Goal: Task Accomplishment & Management: Use online tool/utility

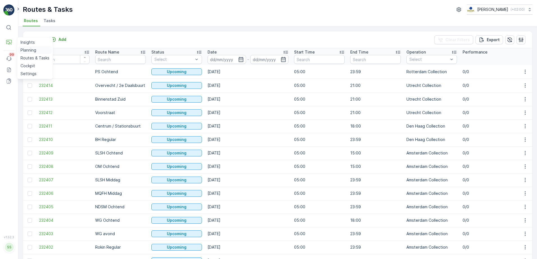
click at [28, 49] on p "Planning" at bounding box center [28, 50] width 16 height 6
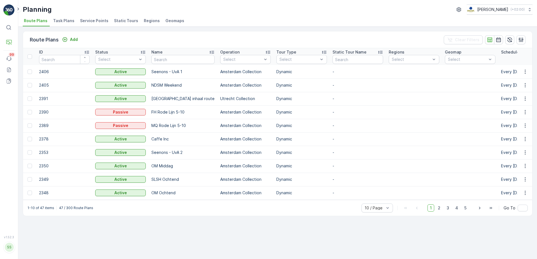
click at [100, 22] on span "Service Points" at bounding box center [94, 21] width 28 height 6
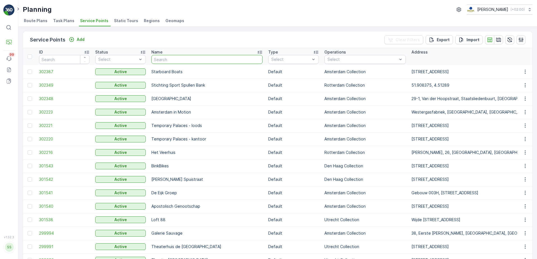
click at [178, 63] on input "text" at bounding box center [206, 59] width 111 height 9
click at [328, 63] on div "Select" at bounding box center [364, 59] width 81 height 9
click at [334, 107] on div "Utrecht Collection" at bounding box center [364, 103] width 81 height 10
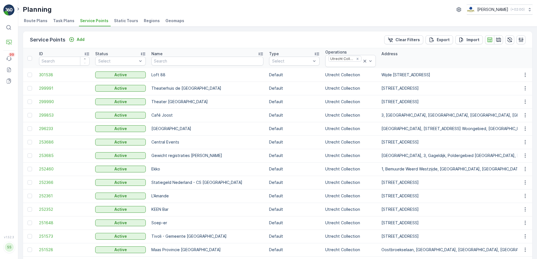
click at [64, 21] on span "Task Plans" at bounding box center [63, 21] width 21 height 6
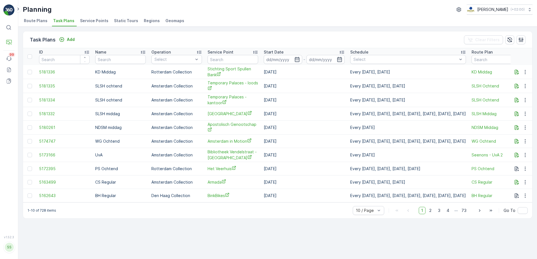
click at [37, 22] on span "Route Plans" at bounding box center [36, 21] width 24 height 6
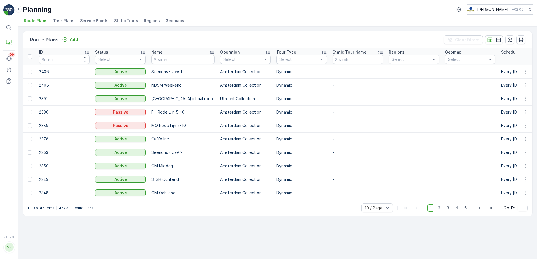
click at [324, 27] on div "Route Plans Add Clear Filters ID Status Select Name Operation Select Tour Type …" at bounding box center [277, 143] width 518 height 233
click at [28, 58] on p "Routes & Tasks" at bounding box center [34, 58] width 29 height 6
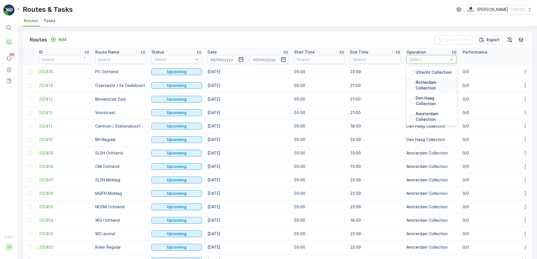
click at [429, 85] on p "Rotterdam Collection" at bounding box center [434, 85] width 38 height 11
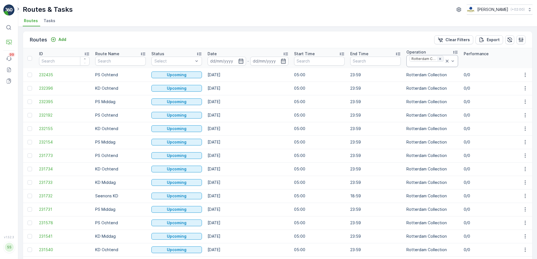
click at [439, 60] on icon "Remove Rotterdam Collection" at bounding box center [440, 59] width 4 height 4
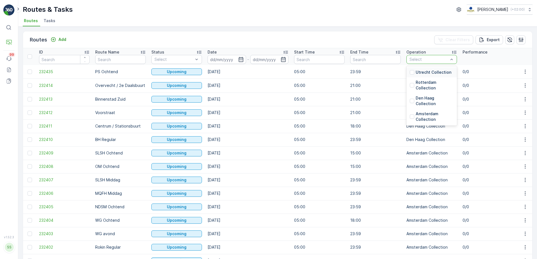
drag, startPoint x: 442, startPoint y: 60, endPoint x: 441, endPoint y: 65, distance: 5.0
click at [424, 73] on p "Utrecht Collection" at bounding box center [433, 73] width 36 height 6
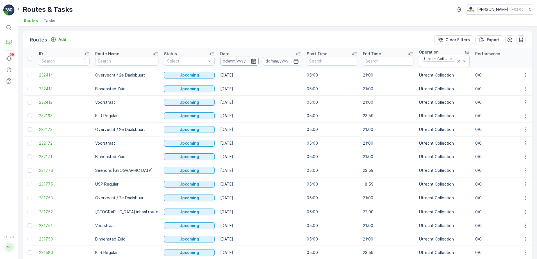
click at [224, 61] on input at bounding box center [239, 61] width 38 height 9
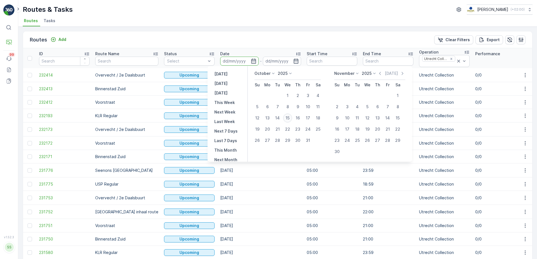
click at [288, 119] on div "15" at bounding box center [287, 118] width 9 height 9
type input "[DATE]"
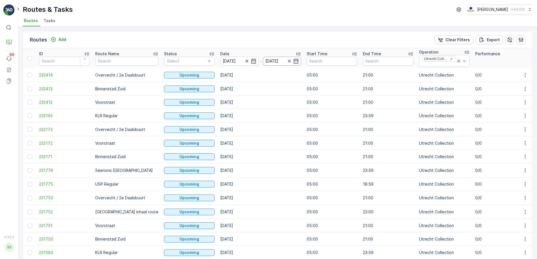
click at [269, 57] on input "[DATE]" at bounding box center [282, 61] width 38 height 9
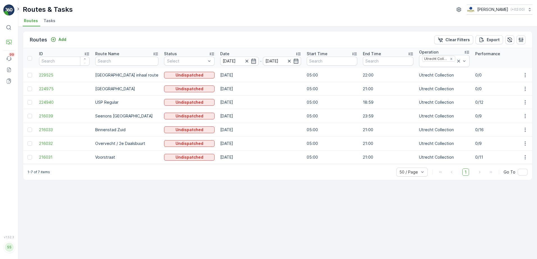
click at [231, 40] on div "Routes Add Clear Filters Export" at bounding box center [277, 39] width 509 height 17
click at [45, 100] on span "224940" at bounding box center [64, 103] width 51 height 6
click at [49, 156] on span "216031" at bounding box center [64, 158] width 51 height 6
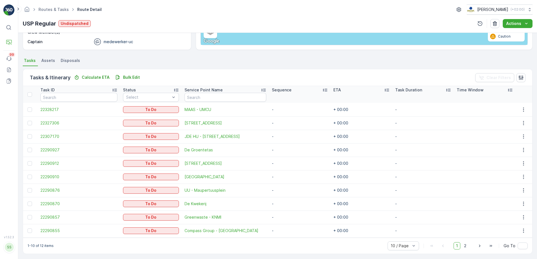
scroll to position [102, 0]
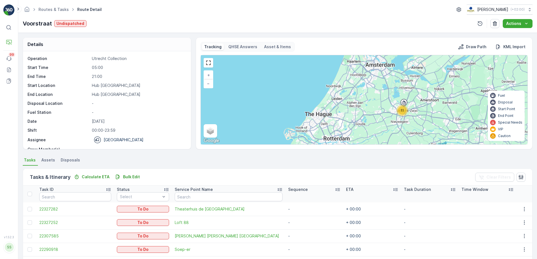
click at [279, 46] on p "Asset & Items" at bounding box center [277, 47] width 27 height 6
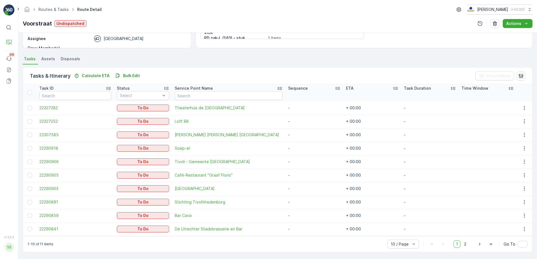
scroll to position [102, 0]
click at [49, 122] on span "22327252" at bounding box center [75, 121] width 72 height 6
click at [47, 109] on span "22327282" at bounding box center [75, 108] width 72 height 6
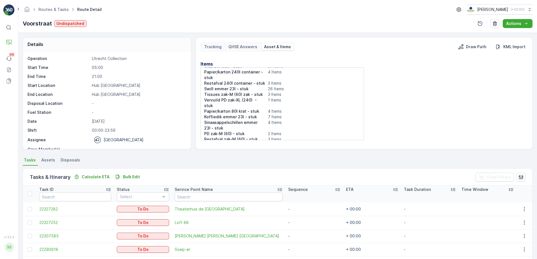
scroll to position [0, 0]
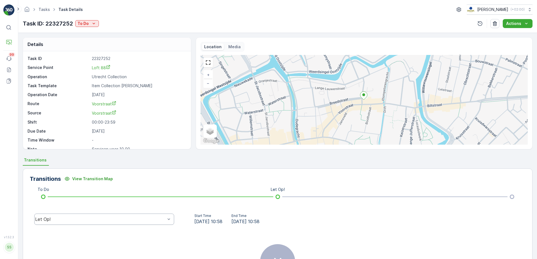
click at [63, 222] on div "Let Op!" at bounding box center [104, 219] width 140 height 11
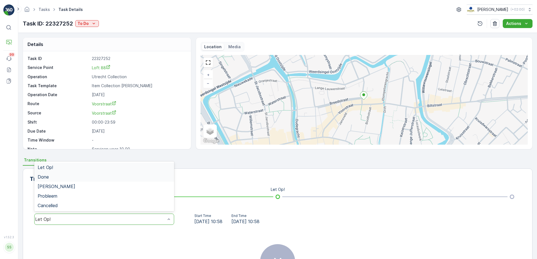
click at [55, 178] on div "Done" at bounding box center [104, 177] width 133 height 5
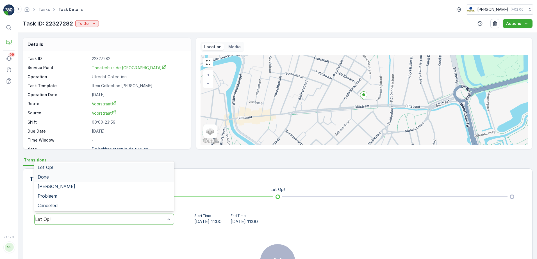
click at [72, 178] on div "Done" at bounding box center [104, 177] width 133 height 5
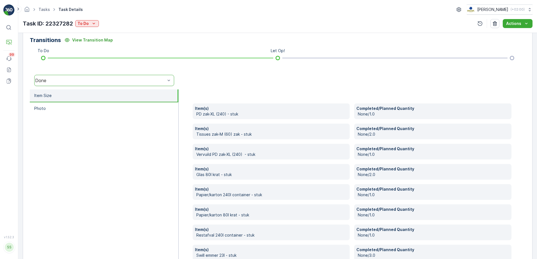
scroll to position [112, 0]
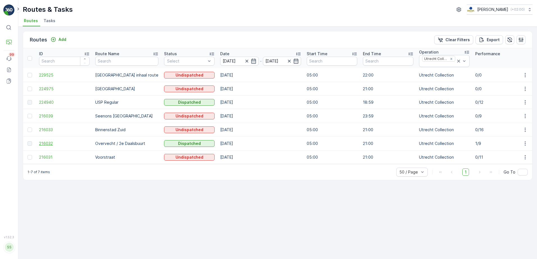
click at [47, 141] on span "216032" at bounding box center [64, 144] width 51 height 6
